Goal: Find specific page/section: Find specific page/section

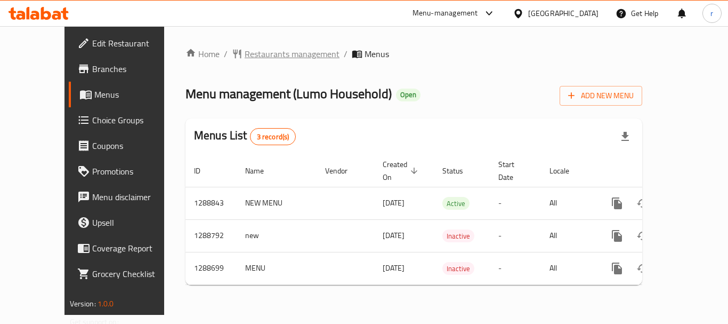
click at [250, 49] on span "Restaurants management" at bounding box center [292, 53] width 95 height 13
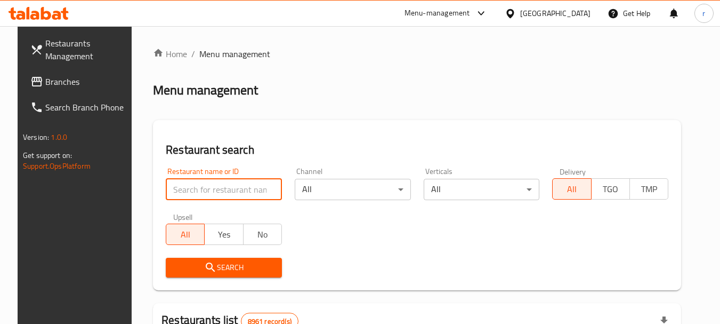
click at [175, 189] on input "search" at bounding box center [224, 189] width 116 height 21
paste input "697069"
type input "697069"
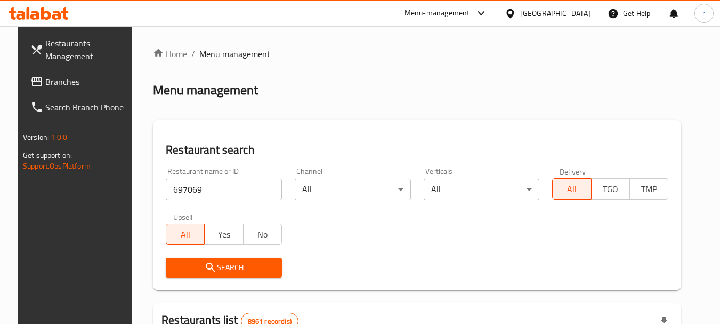
click at [218, 263] on span "Search" at bounding box center [223, 267] width 99 height 13
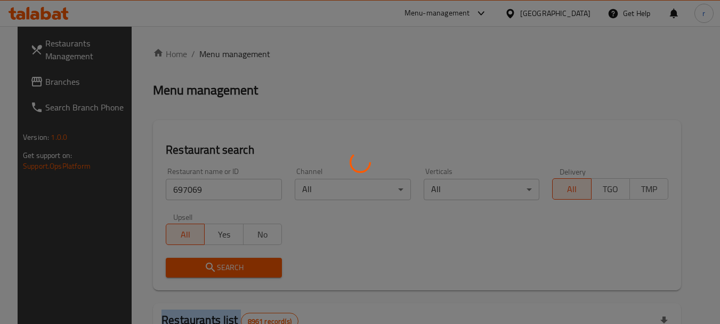
click at [218, 263] on div at bounding box center [360, 162] width 720 height 324
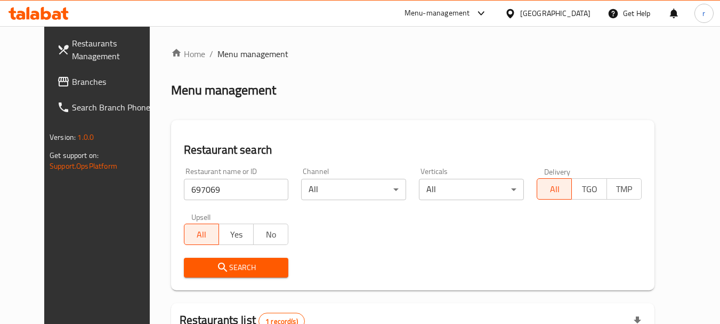
click at [469, 16] on div "Menu-management" at bounding box center [438, 13] width 66 height 13
click at [418, 95] on div "Restaurant-Management" at bounding box center [431, 93] width 84 height 12
